Goal: Task Accomplishment & Management: Manage account settings

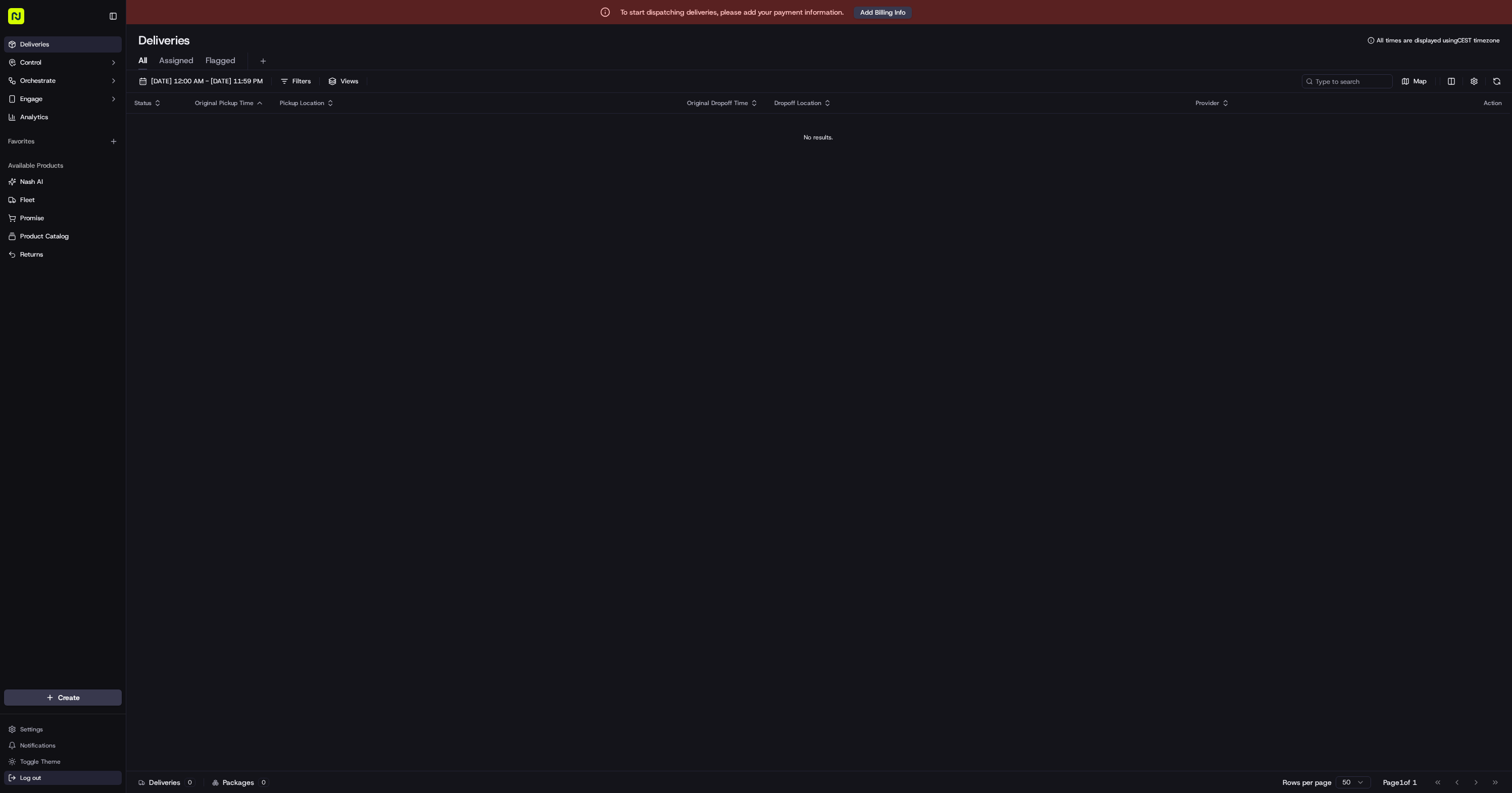
click at [16, 774] on icon at bounding box center [12, 778] width 8 height 8
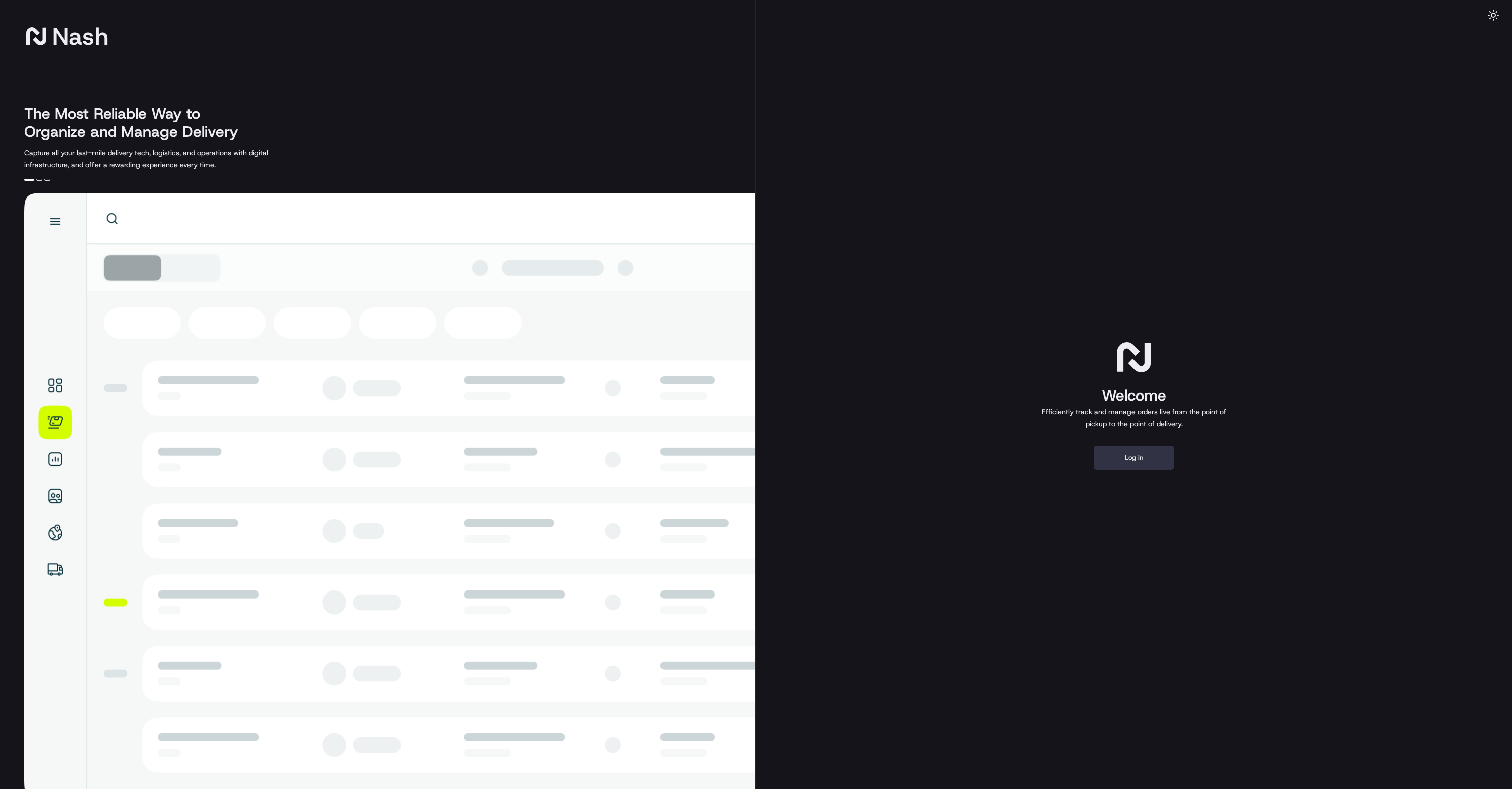
click at [1136, 453] on button "Log in" at bounding box center [1133, 458] width 80 height 24
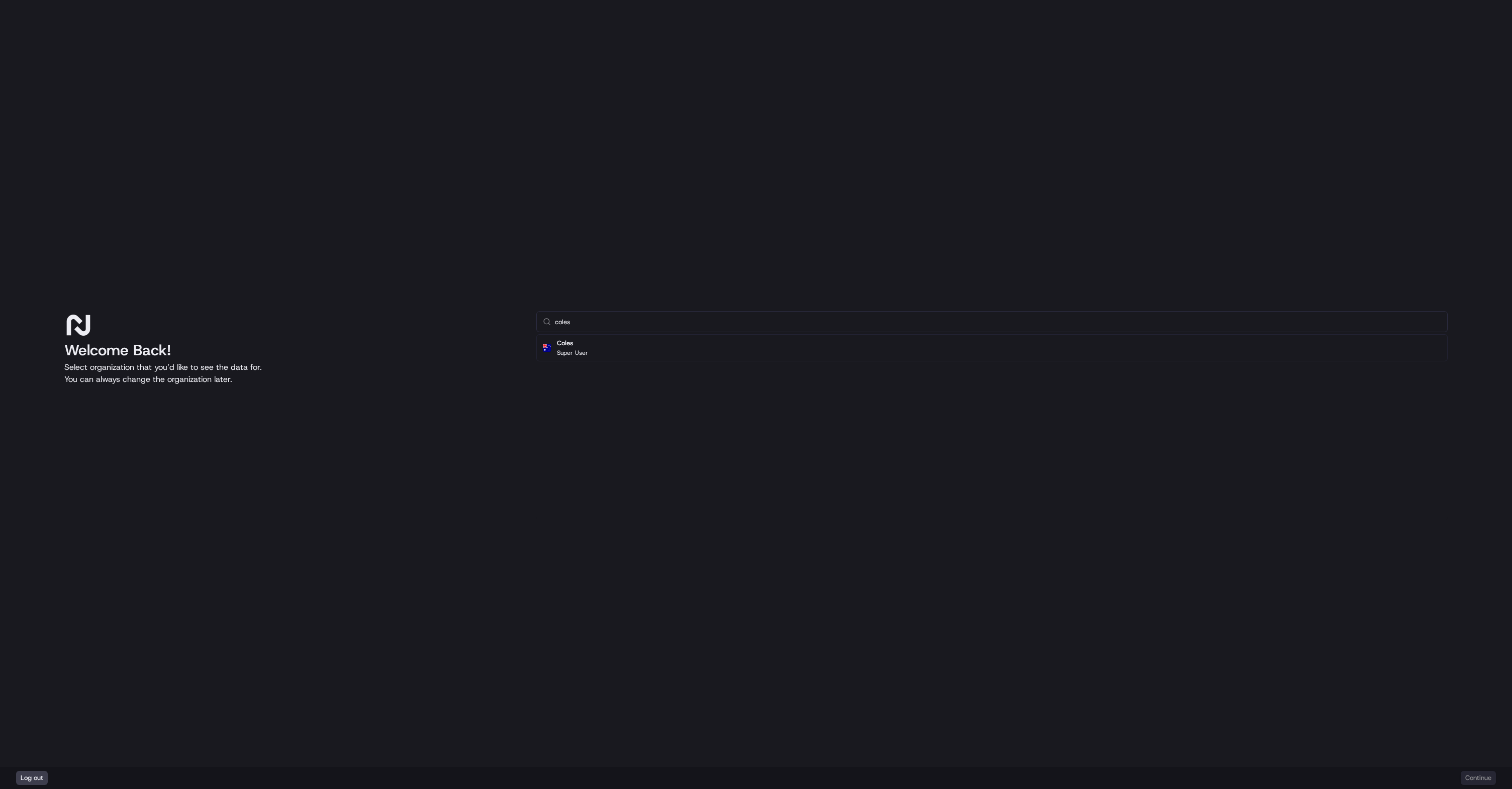
type input "coles"
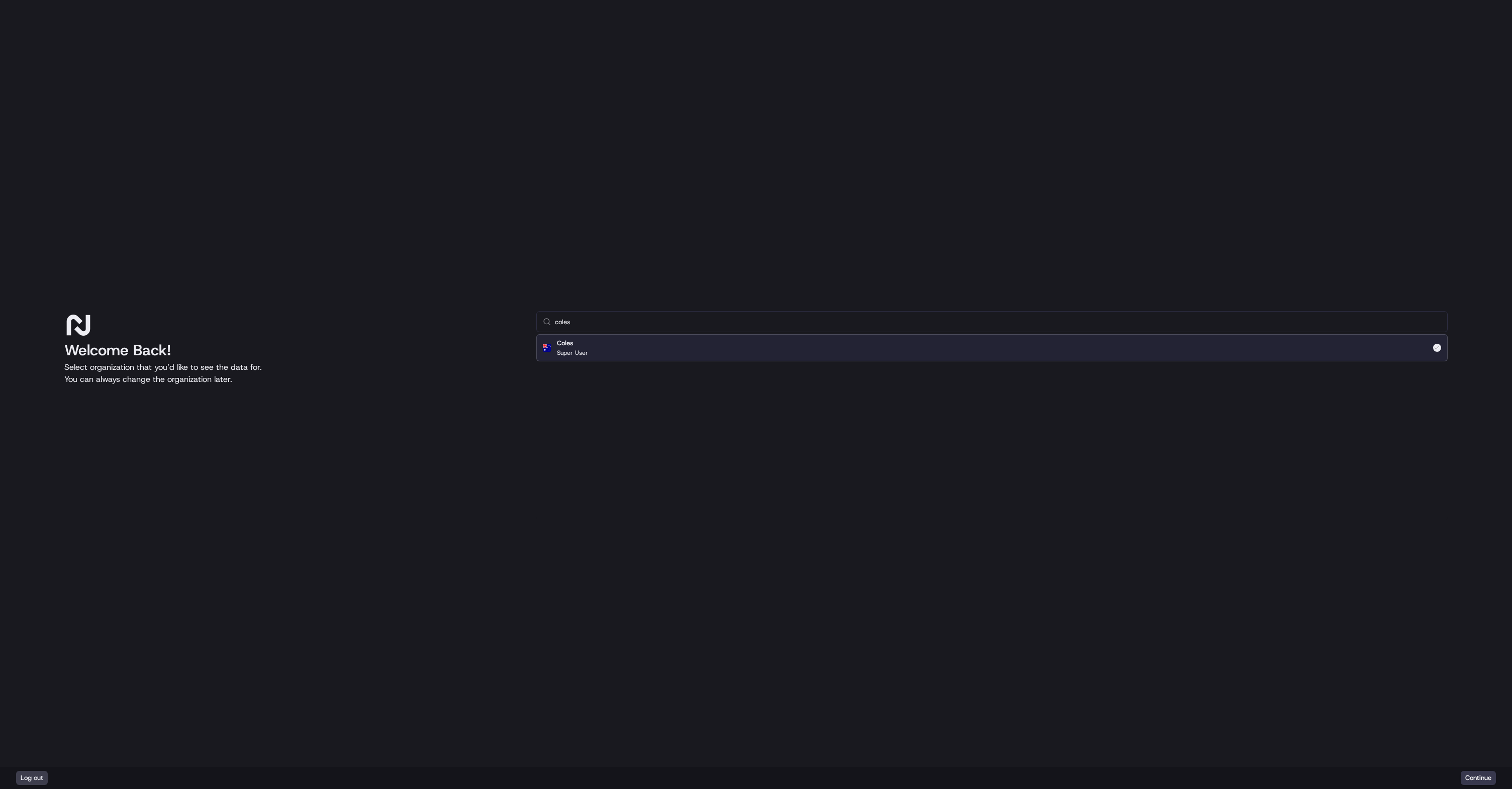
click button "Continue" at bounding box center [1479, 778] width 35 height 14
